Goal: Find specific page/section: Find specific page/section

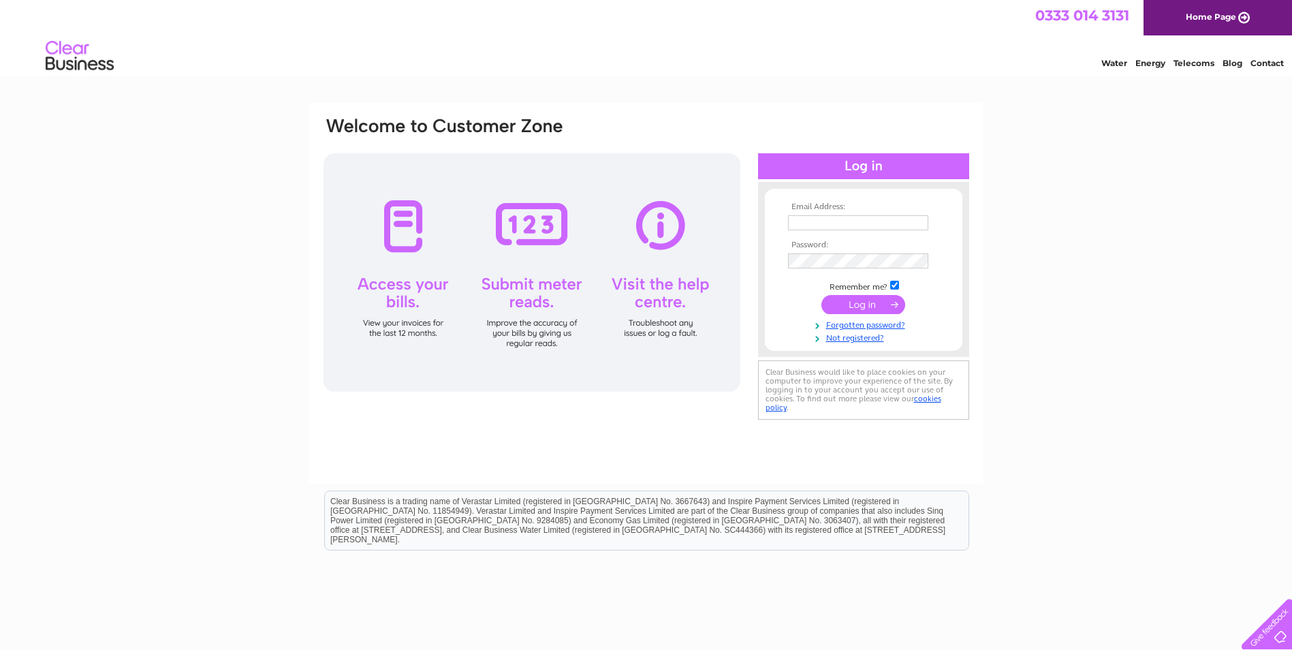
type input "rjs@rjsfamilylaw.co.uk"
click at [855, 294] on td at bounding box center [864, 304] width 158 height 26
click at [858, 302] on input "submit" at bounding box center [863, 304] width 84 height 19
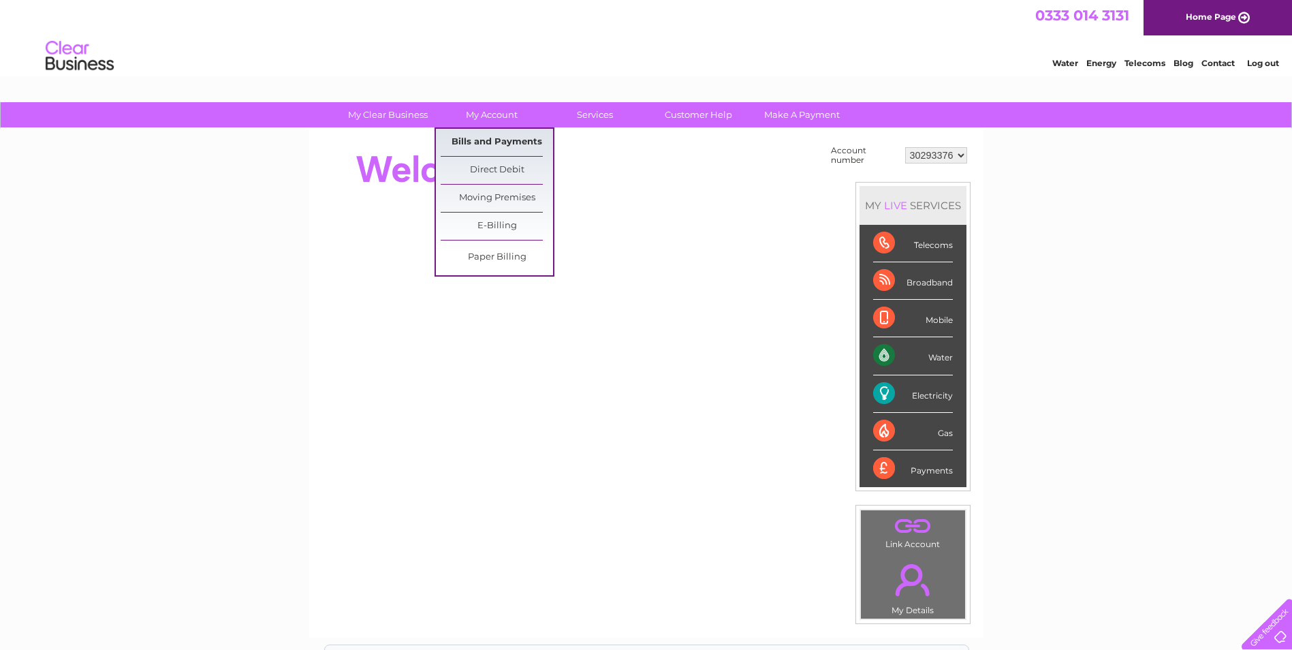
click at [497, 139] on link "Bills and Payments" at bounding box center [497, 142] width 112 height 27
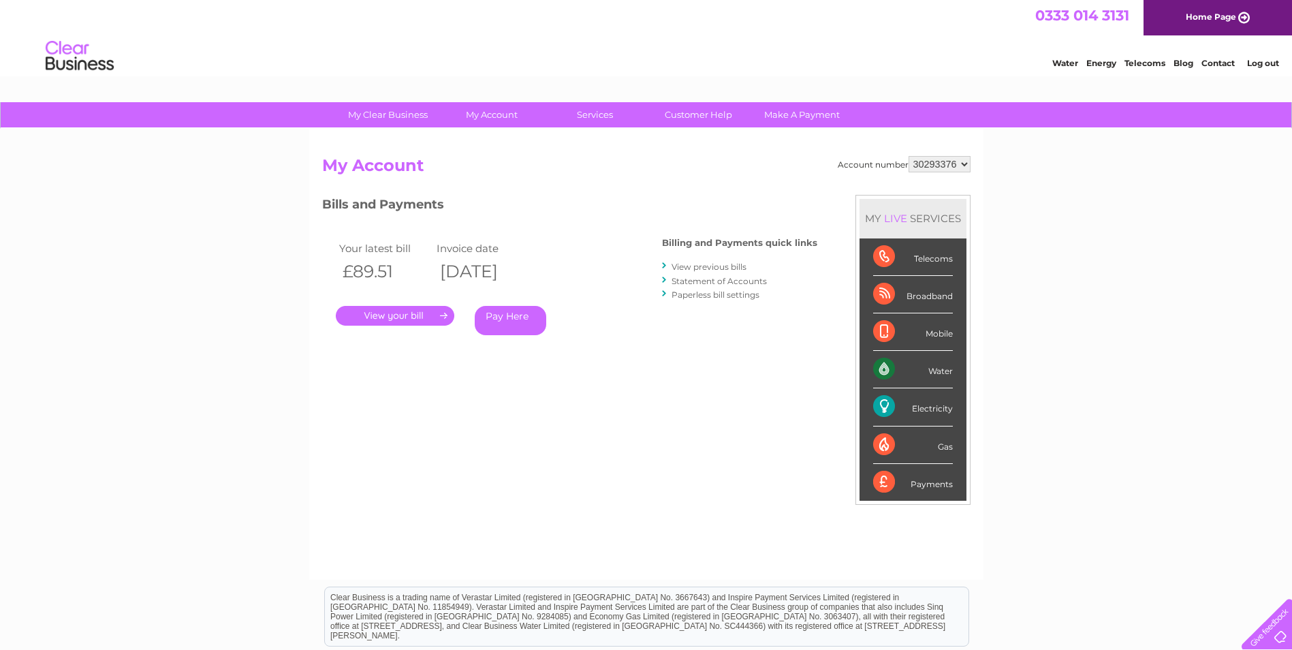
click at [402, 313] on link "." at bounding box center [395, 316] width 119 height 20
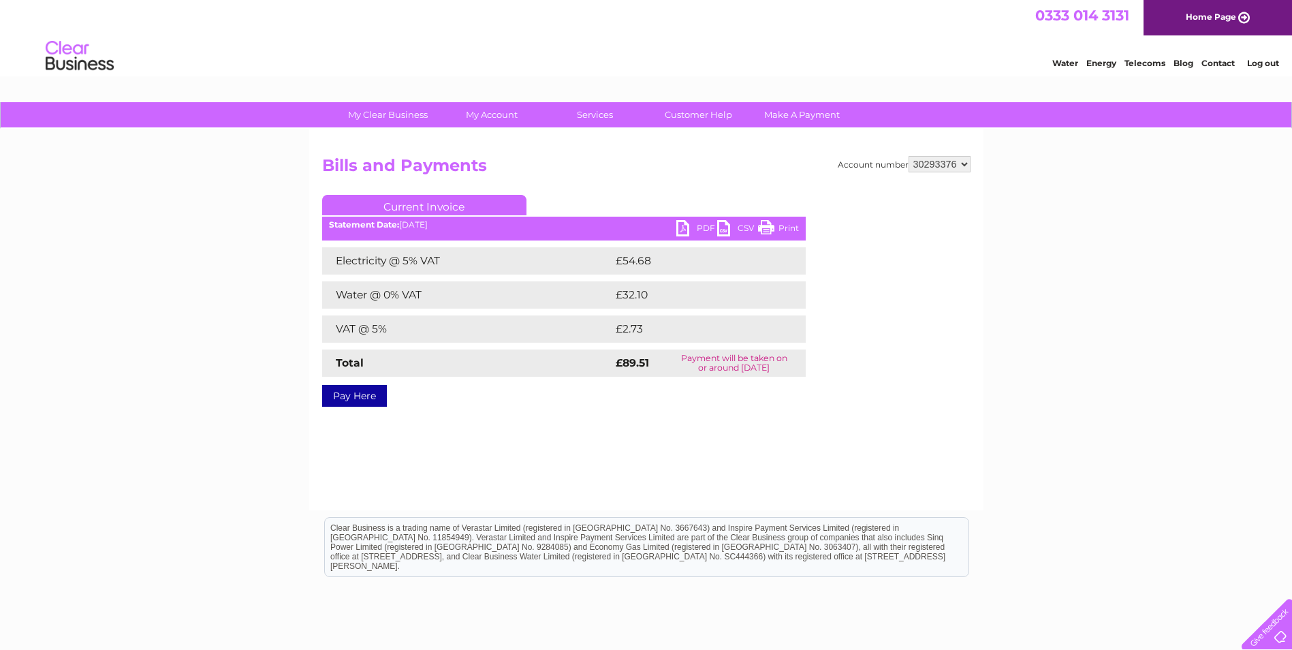
click at [696, 225] on link "PDF" at bounding box center [696, 230] width 41 height 20
